Goal: Task Accomplishment & Management: Manage account settings

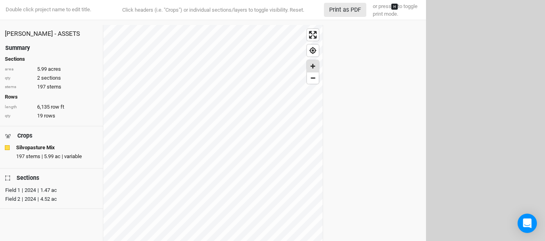
click at [311, 70] on span "Zoom in" at bounding box center [313, 66] width 12 height 12
click at [313, 71] on span "Zoom in" at bounding box center [313, 66] width 12 height 12
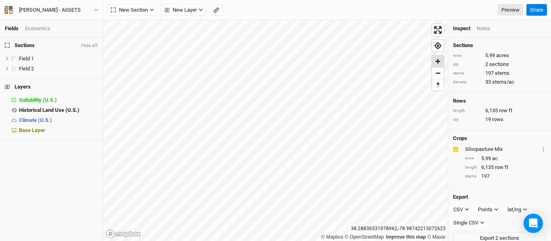
click at [439, 64] on span "Zoom in" at bounding box center [438, 62] width 12 height 12
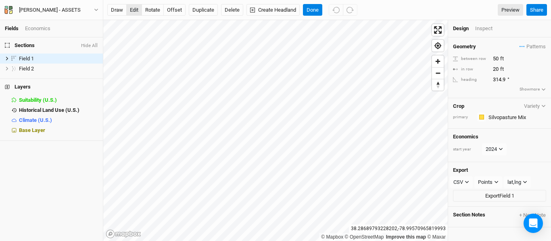
click at [135, 10] on button "edit" at bounding box center [134, 10] width 16 height 12
click at [497, 59] on input "50" at bounding box center [525, 58] width 70 height 9
type input "30"
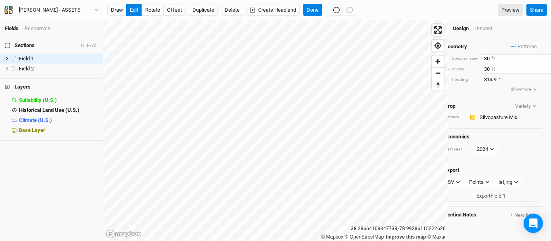
type input "30"
click at [154, 12] on button "rotate" at bounding box center [152, 10] width 22 height 12
click at [134, 12] on button "edit" at bounding box center [134, 10] width 16 height 12
click at [155, 9] on button "rotate" at bounding box center [152, 10] width 22 height 12
type input "303.8"
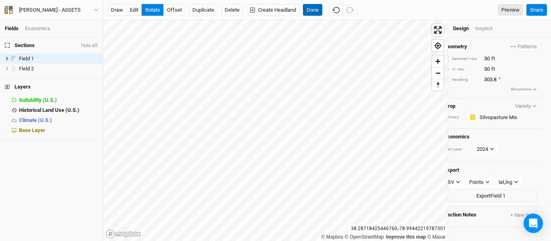
click at [311, 11] on button "Done" at bounding box center [312, 10] width 19 height 12
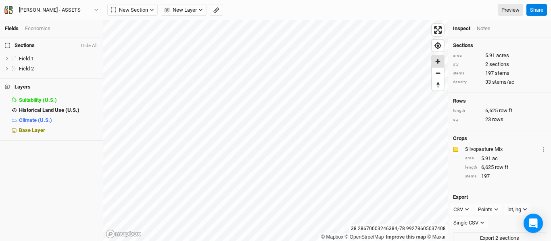
click at [441, 59] on span "Zoom in" at bounding box center [438, 62] width 12 height 12
click at [216, 6] on button "button" at bounding box center [216, 10] width 13 height 12
click at [144, 10] on button "Done" at bounding box center [143, 10] width 19 height 12
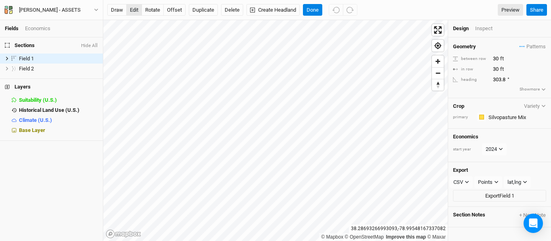
click at [139, 9] on button "edit" at bounding box center [134, 10] width 16 height 12
click at [174, 6] on button "offset" at bounding box center [174, 10] width 22 height 12
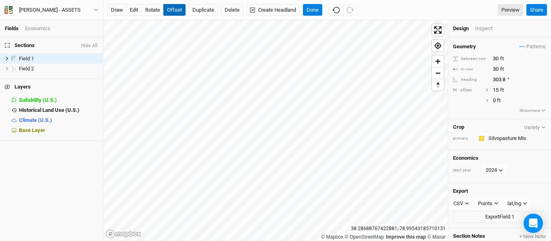
type input "16"
type input "-4"
type input "19"
click at [147, 10] on button "rotate" at bounding box center [152, 10] width 22 height 12
type input "305.1"
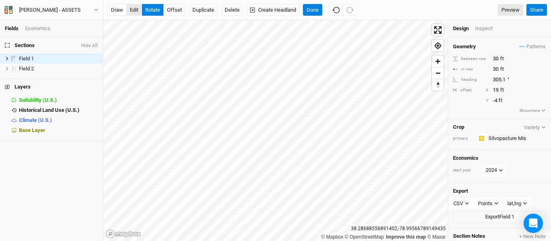
click at [136, 12] on button "edit" at bounding box center [134, 10] width 16 height 12
click at [172, 13] on button "offset" at bounding box center [174, 10] width 22 height 12
type input "28"
type input "-3"
type input "29"
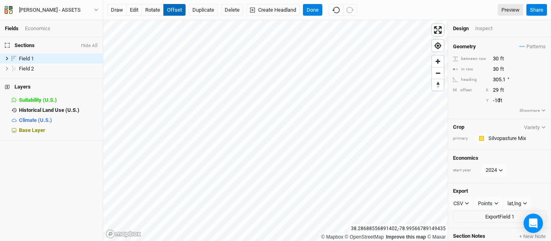
type input "-11"
type input "31"
type input "-5"
click at [314, 10] on button "Done" at bounding box center [312, 10] width 19 height 12
click at [133, 12] on button "edit" at bounding box center [134, 10] width 16 height 12
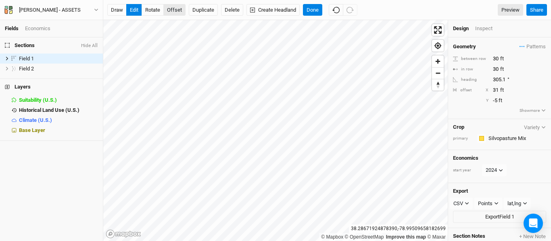
click at [179, 11] on button "offset" at bounding box center [174, 10] width 22 height 12
type input "5"
type input "34"
type input "12"
click at [313, 11] on button "Done" at bounding box center [312, 10] width 19 height 12
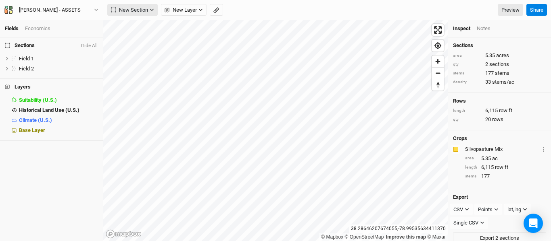
click at [138, 11] on span "New Section" at bounding box center [129, 10] width 37 height 8
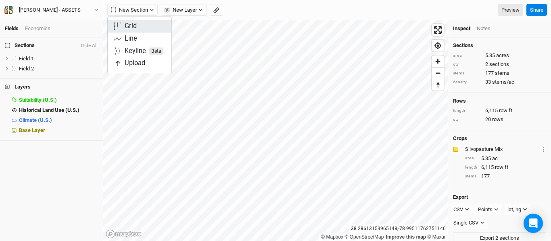
click at [131, 26] on div "Grid" at bounding box center [131, 26] width 12 height 9
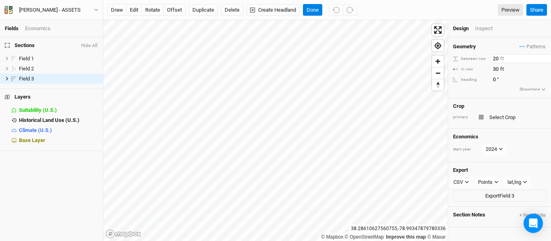
click at [498, 59] on input "20" at bounding box center [525, 58] width 70 height 9
type input "2"
type input "15"
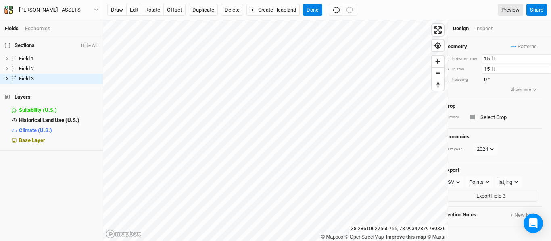
type input "15"
click at [150, 11] on button "rotate" at bounding box center [152, 10] width 22 height 12
type input "34.1"
click at [129, 4] on button "edit" at bounding box center [134, 10] width 16 height 12
click at [316, 14] on button "Done" at bounding box center [312, 10] width 19 height 12
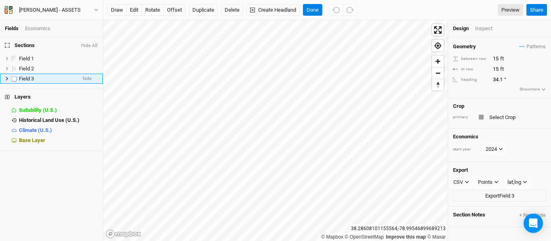
click at [36, 77] on div "Field 3" at bounding box center [47, 79] width 57 height 6
type input "F3 - [GEOGRAPHIC_DATA]"
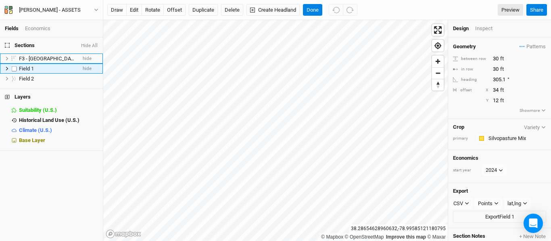
click at [34, 71] on span "Field 1" at bounding box center [26, 69] width 15 height 6
type input "F2 - Sheep Field"
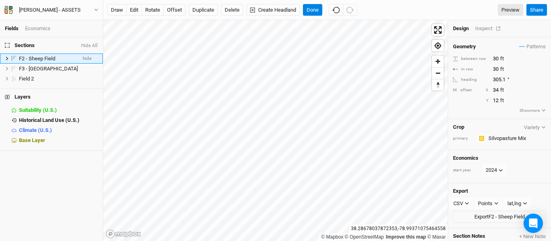
click at [485, 28] on div "Inspect" at bounding box center [489, 28] width 29 height 7
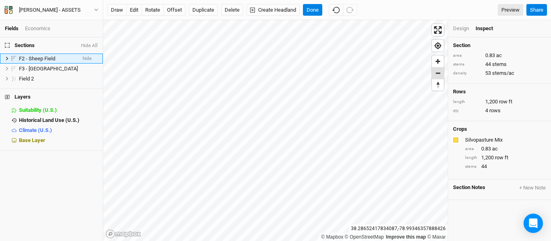
click at [437, 76] on span "Zoom out" at bounding box center [438, 73] width 12 height 11
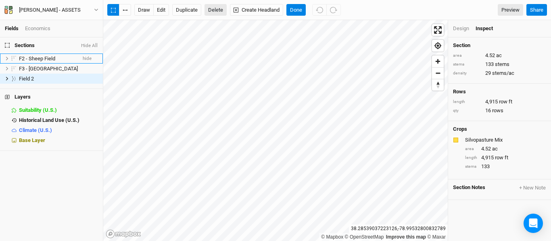
click at [219, 9] on button "Delete" at bounding box center [215, 10] width 22 height 12
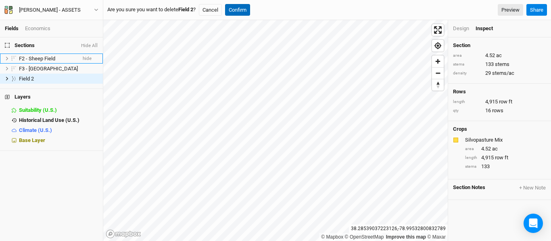
click at [236, 9] on button "Confirm" at bounding box center [237, 10] width 25 height 12
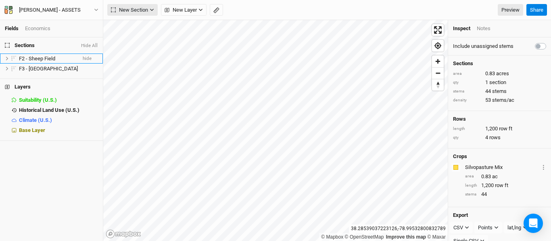
click at [152, 9] on icon "button" at bounding box center [152, 10] width 4 height 4
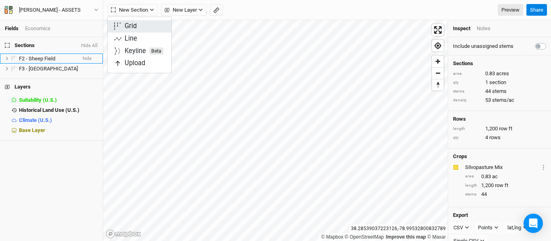
click at [134, 27] on div "Grid" at bounding box center [131, 26] width 12 height 9
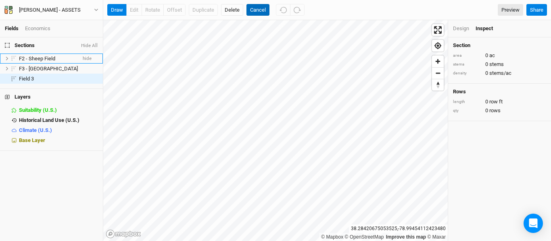
click at [252, 9] on button "Cancel" at bounding box center [257, 10] width 23 height 12
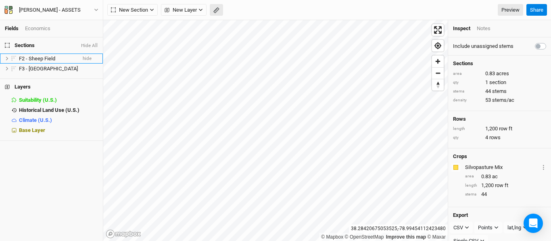
click at [213, 13] on button "button" at bounding box center [216, 10] width 13 height 12
click at [143, 8] on button "Done" at bounding box center [143, 10] width 19 height 12
click at [200, 12] on button "New Layer" at bounding box center [184, 10] width 46 height 12
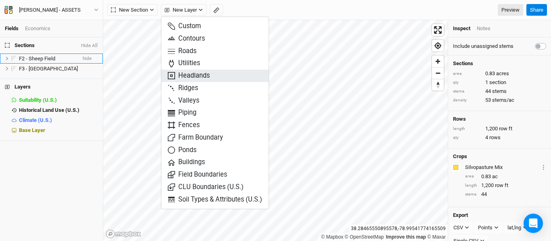
click at [187, 75] on span "Headlands" at bounding box center [189, 75] width 42 height 9
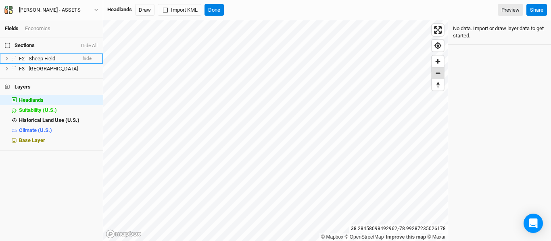
click at [439, 69] on span "Zoom out" at bounding box center [438, 73] width 12 height 11
click at [437, 66] on span "Zoom in" at bounding box center [438, 62] width 12 height 12
click at [144, 12] on button "Draw" at bounding box center [144, 10] width 19 height 12
click at [436, 73] on span "Zoom out" at bounding box center [438, 73] width 12 height 11
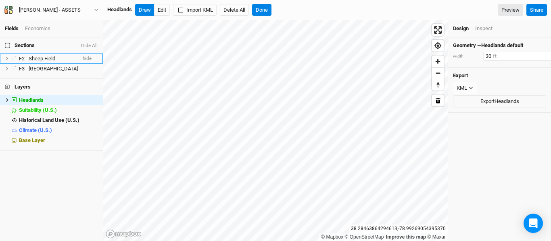
click at [489, 59] on input "30" at bounding box center [518, 56] width 70 height 9
type input "3"
type input "15"
click at [265, 8] on button "Done" at bounding box center [261, 10] width 19 height 12
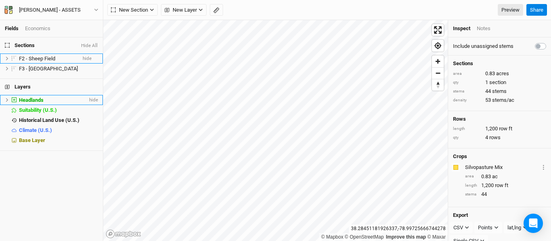
click at [32, 101] on span "Headlands" at bounding box center [31, 100] width 25 height 6
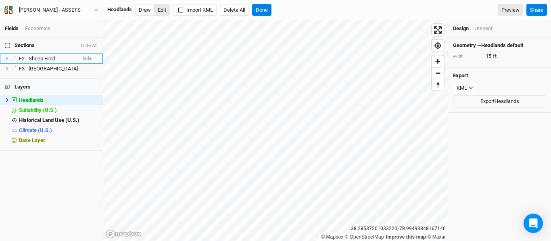
click at [162, 9] on button "Edit" at bounding box center [162, 10] width 16 height 12
click at [441, 62] on span "Zoom in" at bounding box center [438, 62] width 12 height 12
click at [163, 12] on button "Edit" at bounding box center [162, 10] width 16 height 12
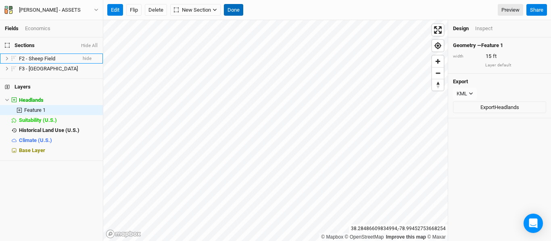
click at [238, 12] on button "Done" at bounding box center [233, 10] width 19 height 12
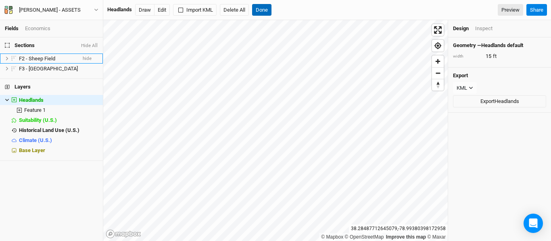
click at [263, 12] on button "Done" at bounding box center [261, 10] width 19 height 12
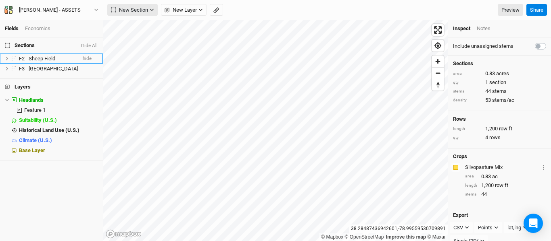
click at [136, 9] on span "New Section" at bounding box center [129, 10] width 37 height 8
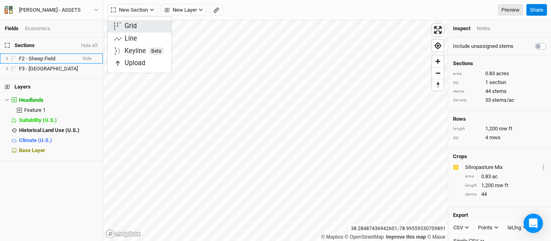
click at [132, 24] on div "Grid" at bounding box center [131, 26] width 12 height 9
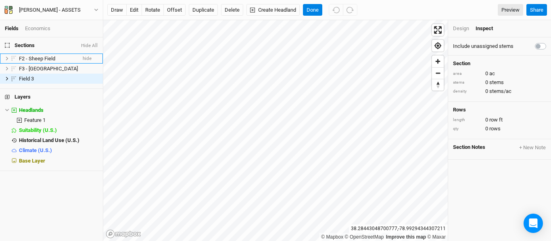
click at [463, 28] on div "Design" at bounding box center [461, 28] width 16 height 7
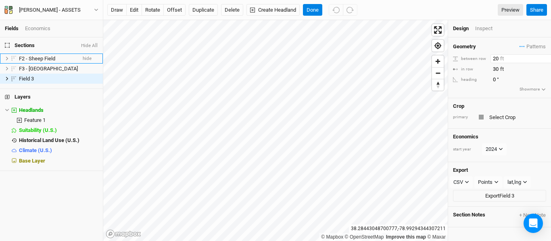
click at [495, 60] on input "20" at bounding box center [525, 58] width 70 height 9
click at [497, 68] on input "30" at bounding box center [525, 69] width 70 height 9
click at [500, 91] on div "Geometry Patterns ＋ New in-row pattern between row 30 ft in row 30 ft heading 0…" at bounding box center [499, 67] width 103 height 61
click at [493, 120] on input "text" at bounding box center [516, 117] width 59 height 10
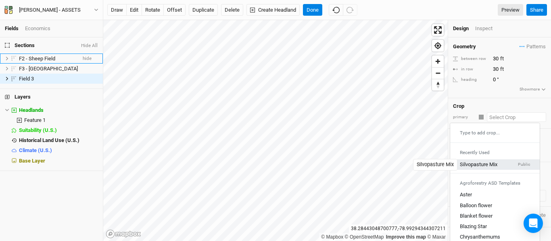
click at [490, 166] on div "Silvopasture Mix" at bounding box center [478, 164] width 37 height 7
type input "40"
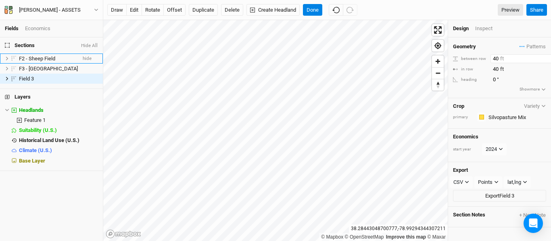
click at [496, 58] on input "40" at bounding box center [525, 58] width 70 height 9
type input "30"
click at [496, 69] on input "40" at bounding box center [525, 69] width 70 height 9
type input "30"
click at [496, 97] on div "Geometry Patterns ＋ New in-row pattern between row 30 ft in row 30 ft heading 0…" at bounding box center [499, 67] width 103 height 61
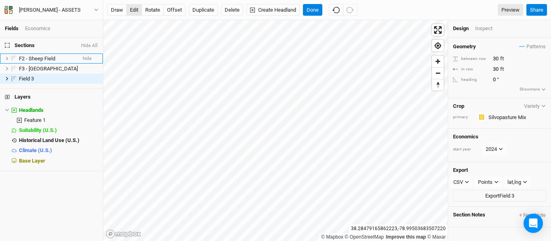
click at [135, 8] on button "edit" at bounding box center [134, 10] width 16 height 12
click at [311, 8] on button "Done" at bounding box center [312, 10] width 19 height 12
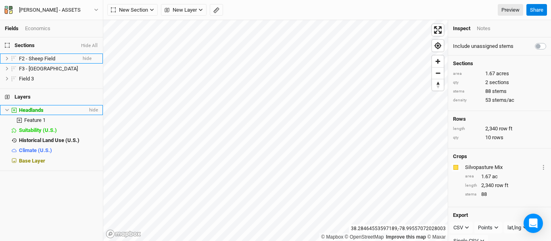
click at [38, 113] on div "Headlands" at bounding box center [53, 110] width 69 height 6
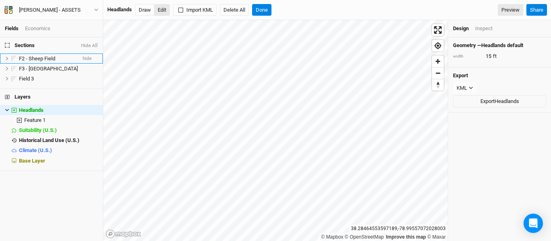
click at [167, 10] on button "Edit" at bounding box center [162, 10] width 16 height 12
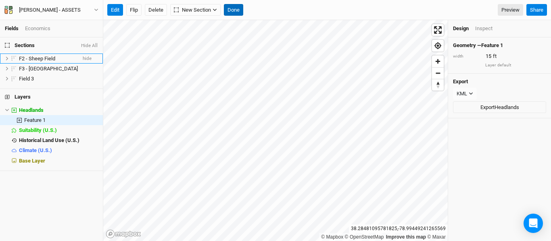
click at [234, 8] on button "Done" at bounding box center [233, 10] width 19 height 12
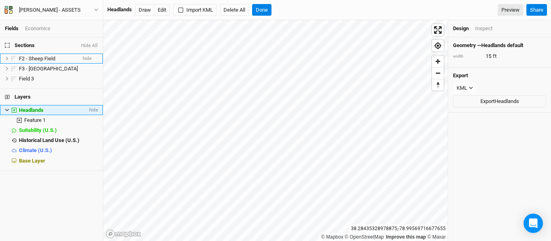
click at [58, 112] on div "Headlands" at bounding box center [53, 110] width 69 height 6
click at [162, 12] on button "Edit" at bounding box center [162, 10] width 16 height 12
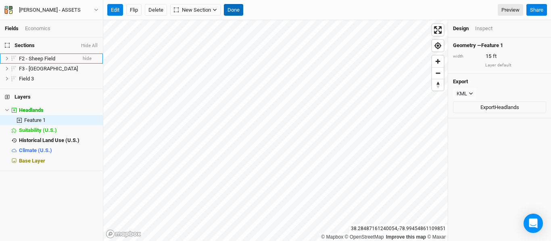
click at [233, 12] on button "Done" at bounding box center [233, 10] width 19 height 12
click at [235, 11] on button "Done" at bounding box center [233, 10] width 19 height 12
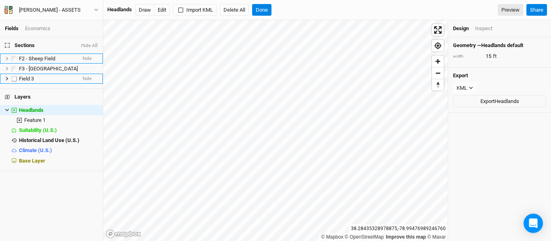
click at [33, 76] on span "Field 3" at bounding box center [26, 79] width 15 height 6
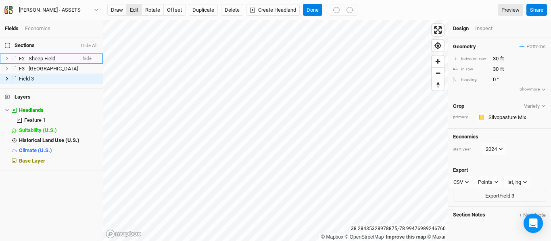
click at [133, 11] on button "edit" at bounding box center [134, 10] width 16 height 12
click at [314, 11] on button "Done" at bounding box center [312, 10] width 19 height 12
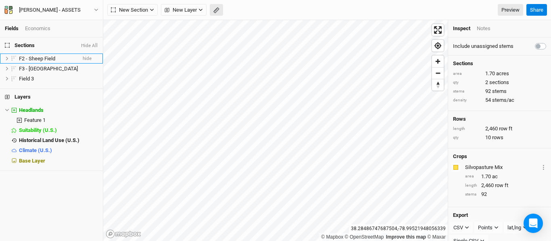
click at [214, 8] on icon "button" at bounding box center [216, 10] width 6 height 6
click at [145, 8] on button "Done" at bounding box center [143, 10] width 19 height 12
click at [120, 10] on span "New Section" at bounding box center [129, 10] width 37 height 8
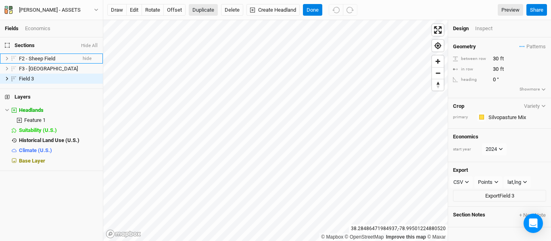
click at [204, 4] on button "Duplicate" at bounding box center [203, 10] width 29 height 12
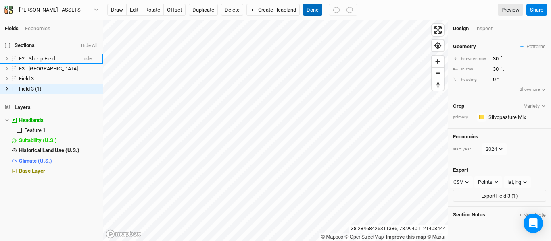
click at [310, 13] on button "Done" at bounding box center [312, 10] width 19 height 12
click at [138, 12] on button "edit" at bounding box center [134, 10] width 16 height 12
click at [156, 10] on button "rotate" at bounding box center [152, 10] width 22 height 12
type input "3"
click at [177, 12] on button "offset" at bounding box center [174, 10] width 22 height 12
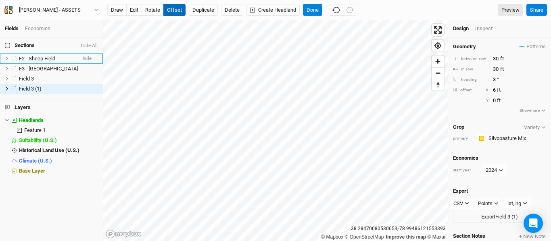
type input "7"
type input "-9"
type input "12"
click at [315, 10] on button "Done" at bounding box center [312, 10] width 19 height 12
click at [135, 13] on button "edit" at bounding box center [134, 10] width 16 height 12
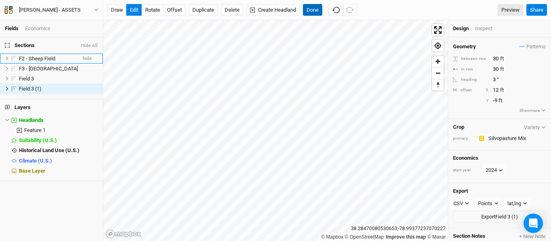
click at [315, 10] on button "Done" at bounding box center [312, 10] width 19 height 12
click at [175, 15] on button "offset" at bounding box center [174, 10] width 22 height 12
type input "4"
click at [438, 75] on span "Zoom out" at bounding box center [438, 73] width 12 height 11
click at [131, 11] on button "edit" at bounding box center [134, 10] width 16 height 12
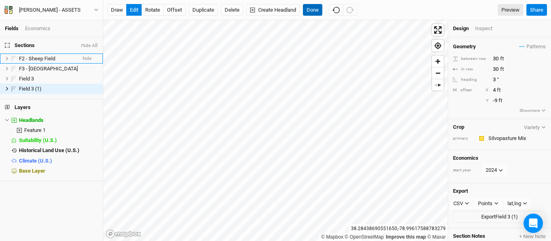
click at [316, 13] on button "Done" at bounding box center [312, 10] width 19 height 12
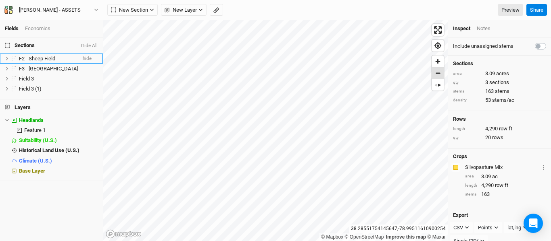
click at [437, 77] on span "Zoom out" at bounding box center [438, 73] width 12 height 11
click at [29, 78] on span "Field 3" at bounding box center [26, 79] width 15 height 6
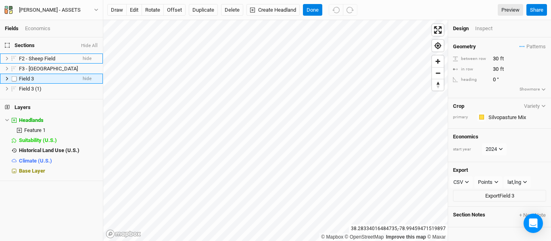
click at [23, 78] on span "Field 3" at bounding box center [26, 79] width 15 height 6
type input "F4 - Bottomland N"
click at [28, 89] on span "Field 3 (1)" at bounding box center [30, 89] width 23 height 6
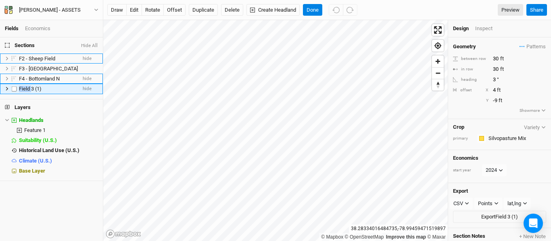
click at [28, 89] on span "Field 3 (1)" at bounding box center [30, 89] width 23 height 6
type input "F5 - Bottomland S"
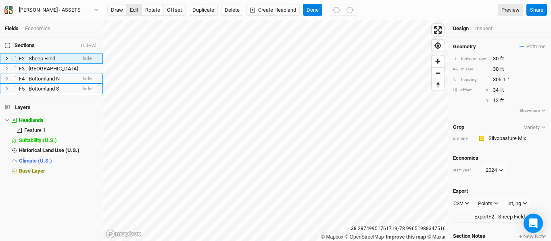
click at [136, 10] on button "edit" at bounding box center [134, 10] width 16 height 12
click at [314, 9] on button "Done" at bounding box center [312, 10] width 19 height 12
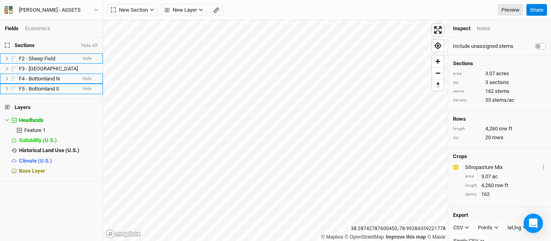
click at [481, 31] on div "Notes" at bounding box center [483, 28] width 14 height 7
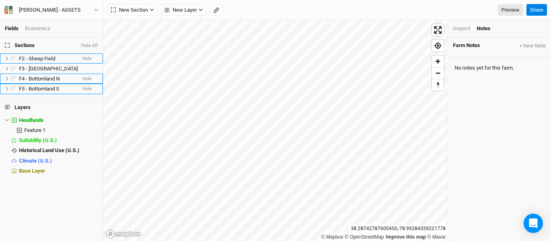
click at [462, 30] on div "Inspect" at bounding box center [461, 28] width 17 height 7
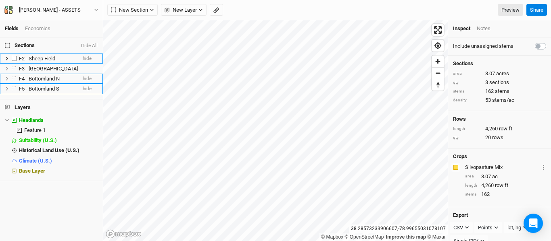
click at [14, 58] on label at bounding box center [14, 59] width 10 height 10
click at [14, 58] on input "checkbox" at bounding box center [14, 58] width 5 height 5
checkbox input "true"
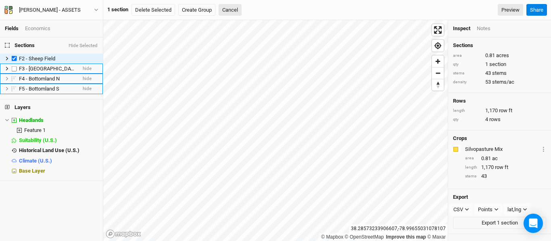
click at [14, 68] on label at bounding box center [14, 69] width 10 height 10
click at [14, 68] on input "checkbox" at bounding box center [14, 68] width 5 height 5
checkbox input "true"
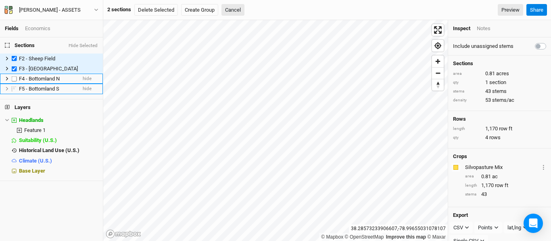
click at [13, 78] on label at bounding box center [14, 79] width 10 height 10
click at [13, 78] on input "checkbox" at bounding box center [14, 78] width 5 height 5
checkbox input "true"
click at [15, 89] on label at bounding box center [14, 89] width 10 height 10
click at [15, 89] on input "checkbox" at bounding box center [14, 88] width 5 height 5
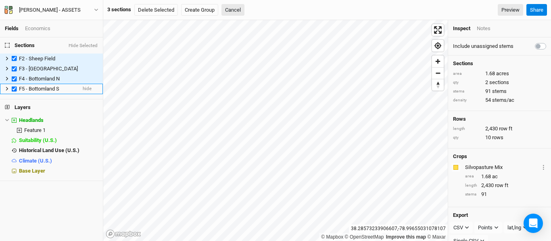
checkbox input "true"
click at [435, 75] on span "Zoom out" at bounding box center [438, 73] width 12 height 11
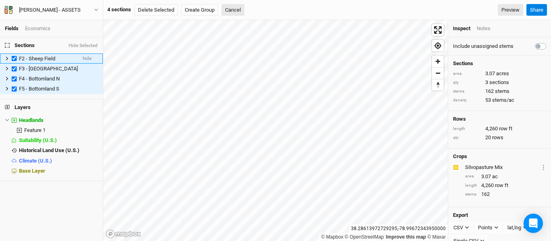
click at [37, 59] on span "F2 - Sheep Field" at bounding box center [37, 59] width 36 height 6
checkbox input "false"
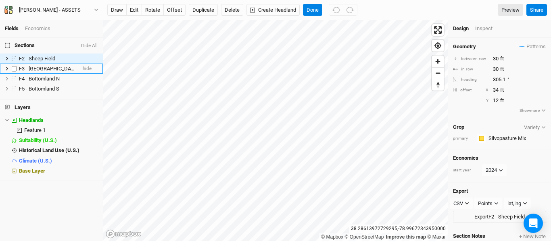
click at [37, 69] on span "F3 - [GEOGRAPHIC_DATA]" at bounding box center [48, 69] width 59 height 6
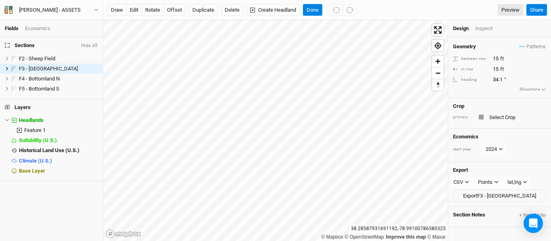
click at [479, 120] on div "primary" at bounding box center [499, 117] width 93 height 10
click at [481, 118] on div at bounding box center [481, 117] width 5 height 5
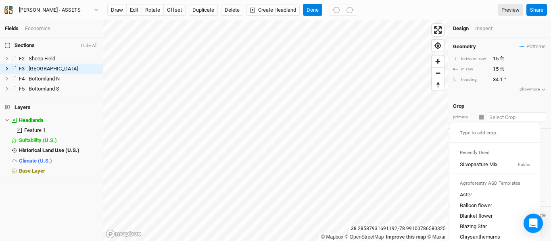
click at [493, 118] on input "text" at bounding box center [516, 117] width 59 height 10
click at [484, 168] on div "Silvopasture Mix" at bounding box center [478, 164] width 37 height 7
type input "40"
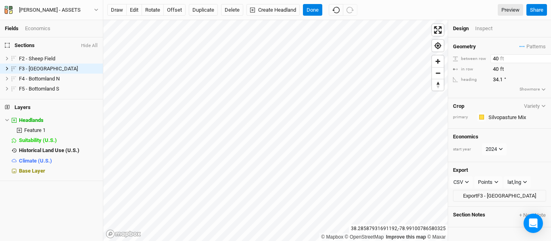
click at [497, 61] on input "40" at bounding box center [525, 58] width 70 height 9
type input "4"
type input "15"
click at [497, 69] on input "40" at bounding box center [525, 69] width 70 height 9
type input "4"
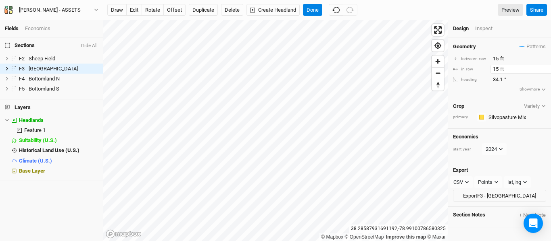
type input "15"
click at [491, 29] on div "Inspect" at bounding box center [489, 28] width 29 height 7
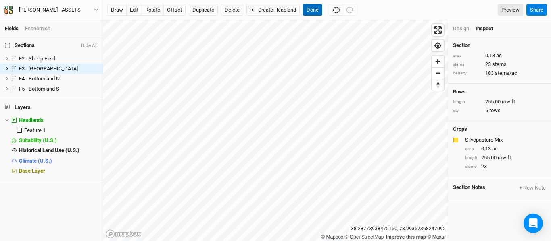
click at [314, 8] on button "Done" at bounding box center [312, 10] width 19 height 12
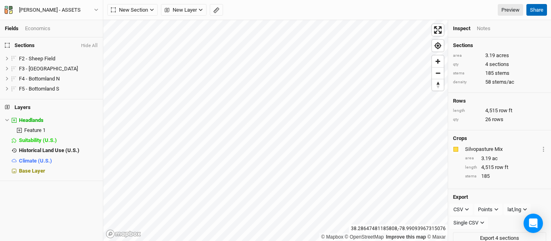
click at [533, 14] on button "Share" at bounding box center [536, 10] width 21 height 12
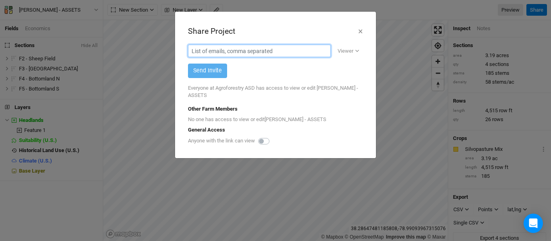
click at [284, 56] on input "text" at bounding box center [259, 51] width 143 height 12
type input "[EMAIL_ADDRESS][DOMAIN_NAME]"
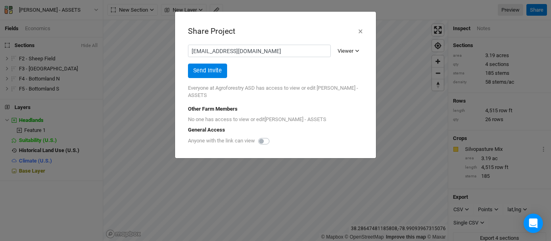
click at [357, 53] on icon "button" at bounding box center [357, 51] width 4 height 4
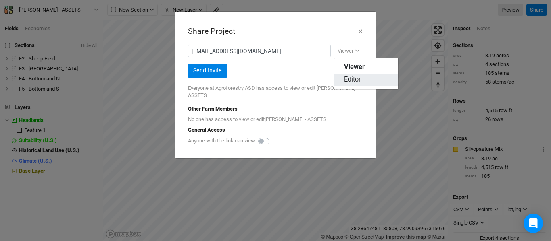
click at [356, 79] on span "Editor" at bounding box center [352, 79] width 17 height 9
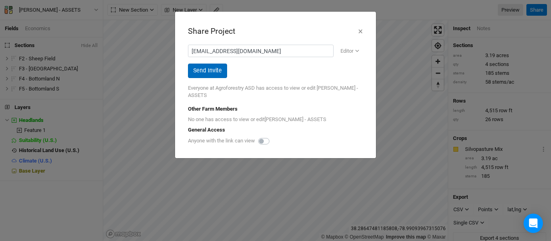
click at [211, 71] on button "Send Invite" at bounding box center [207, 71] width 39 height 14
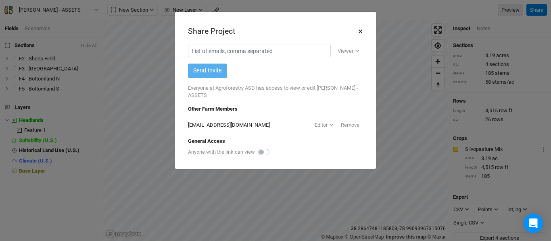
click at [359, 31] on button "×" at bounding box center [360, 32] width 5 height 14
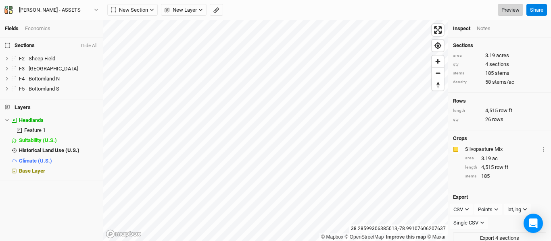
click at [510, 9] on link "Preview" at bounding box center [509, 10] width 25 height 12
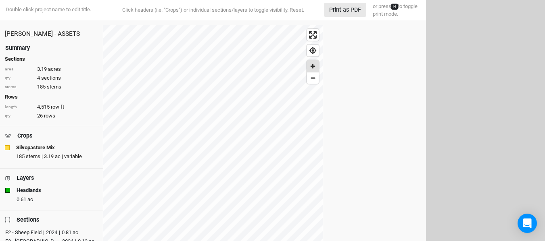
click at [312, 68] on span "Zoom in" at bounding box center [313, 66] width 12 height 12
click at [314, 62] on span "Zoom in" at bounding box center [313, 66] width 12 height 12
click at [312, 77] on span "Zoom out" at bounding box center [313, 78] width 12 height 11
click at [357, 14] on button "Print as PDF" at bounding box center [345, 10] width 42 height 14
